Goal: Task Accomplishment & Management: Use online tool/utility

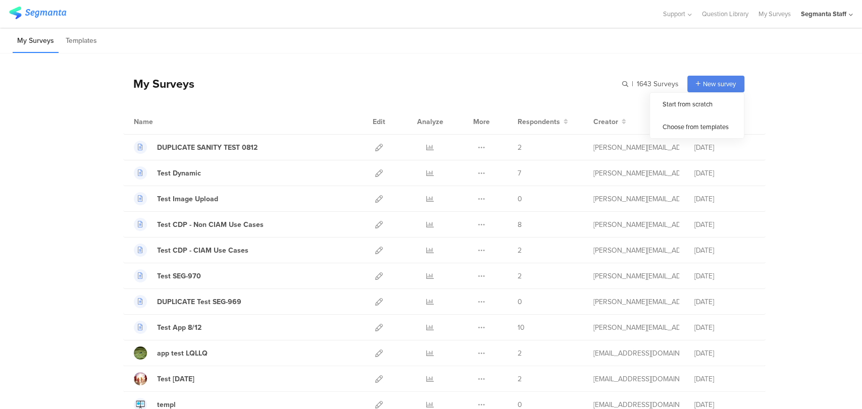
click at [703, 85] on span "New survey" at bounding box center [719, 84] width 33 height 10
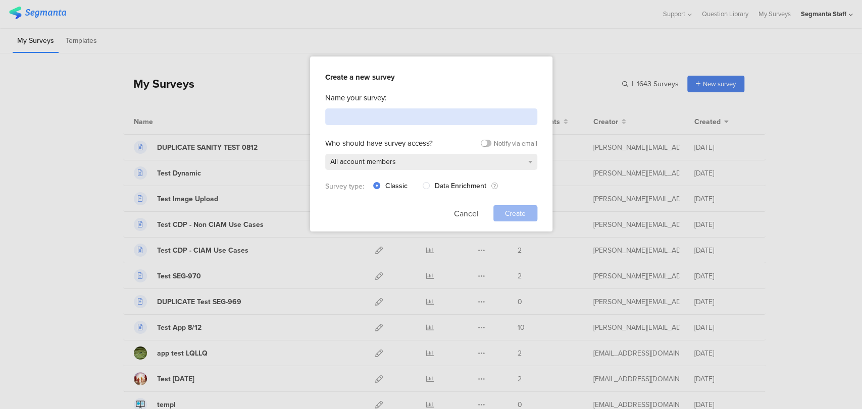
click at [475, 115] on input at bounding box center [431, 117] width 212 height 17
type input "T"
click at [460, 213] on button "Cancel" at bounding box center [466, 213] width 25 height 16
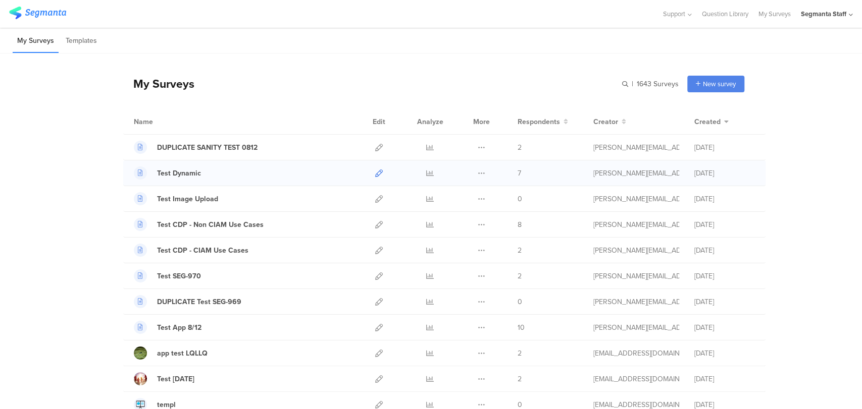
click at [375, 172] on icon at bounding box center [379, 174] width 8 height 8
